Goal: Task Accomplishment & Management: Use online tool/utility

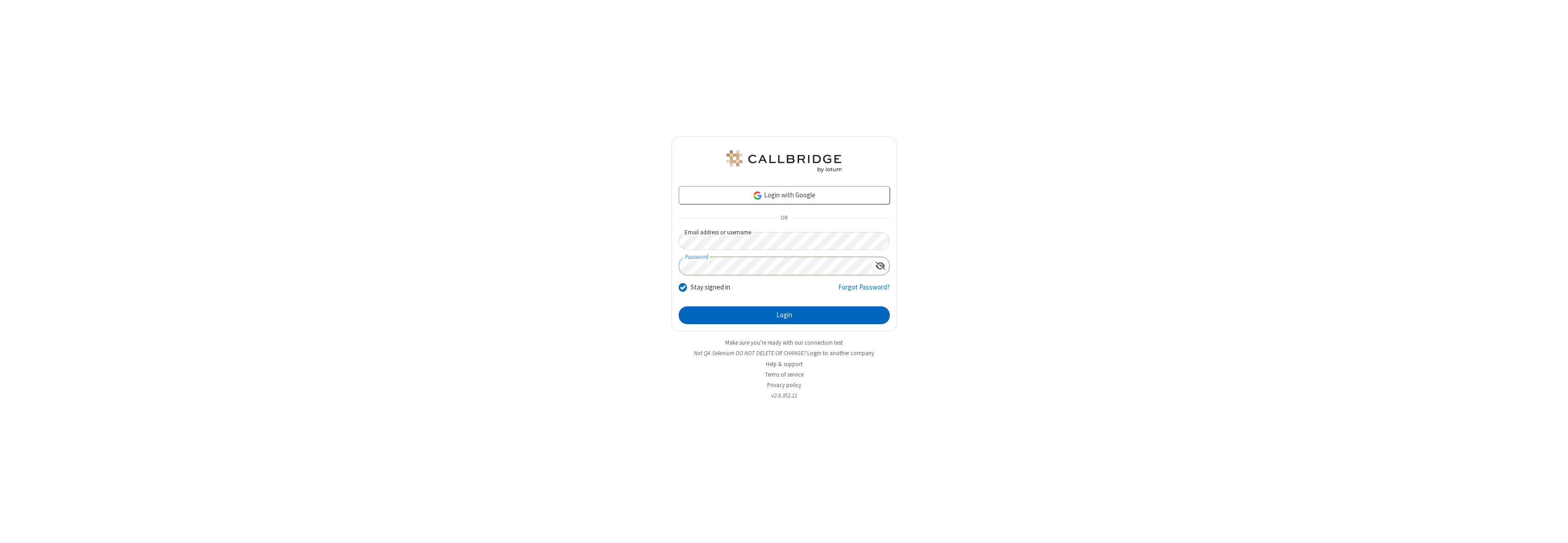
click at [784, 315] on button "Login" at bounding box center [784, 315] width 211 height 18
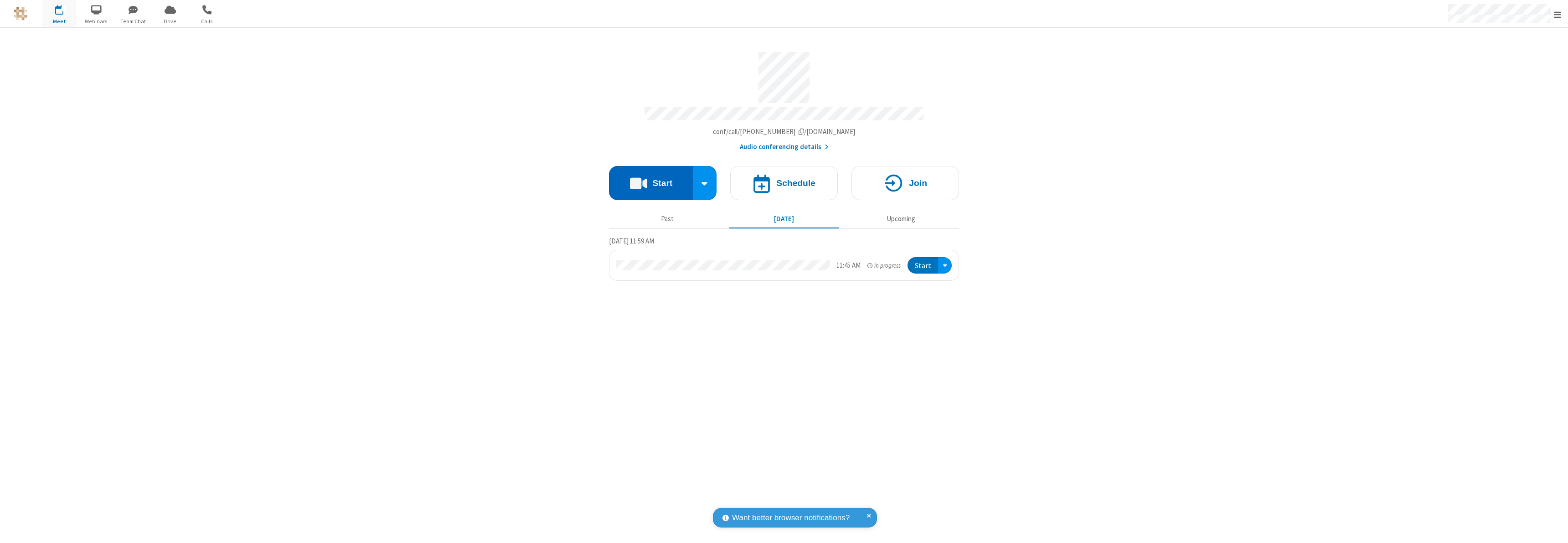
click at [651, 179] on button "Start" at bounding box center [651, 183] width 85 height 34
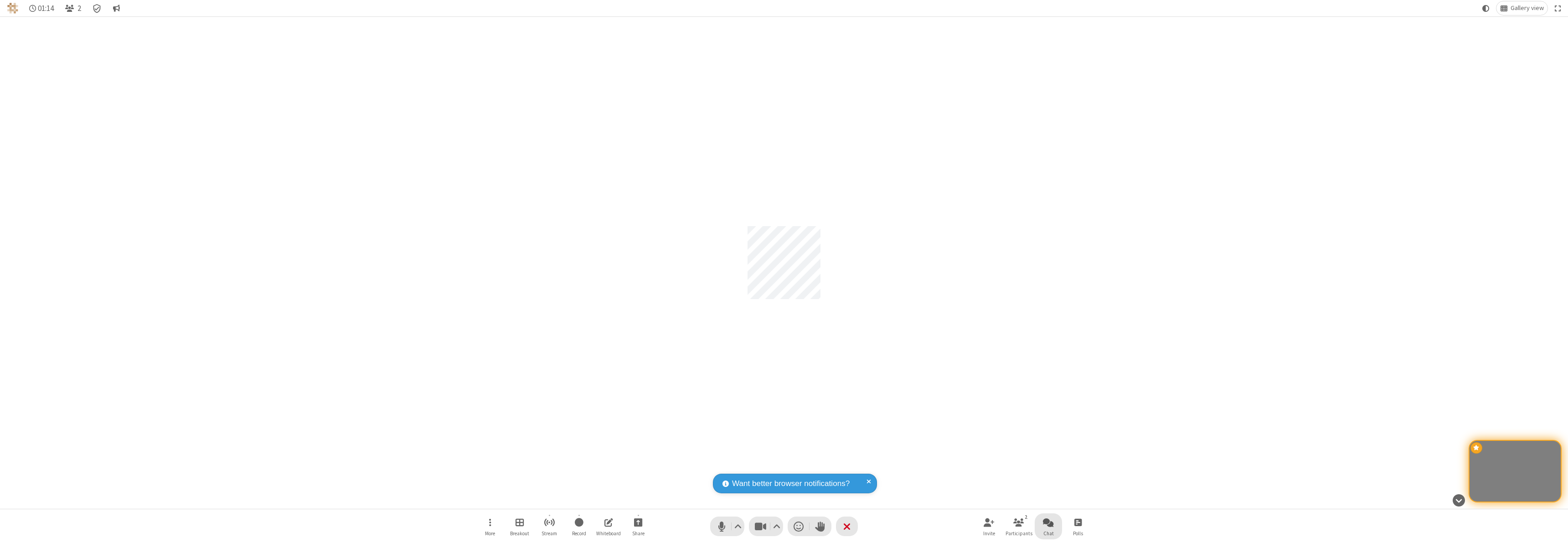
click at [1048, 522] on span "Open chat" at bounding box center [1048, 522] width 11 height 12
